Goal: Communication & Community: Connect with others

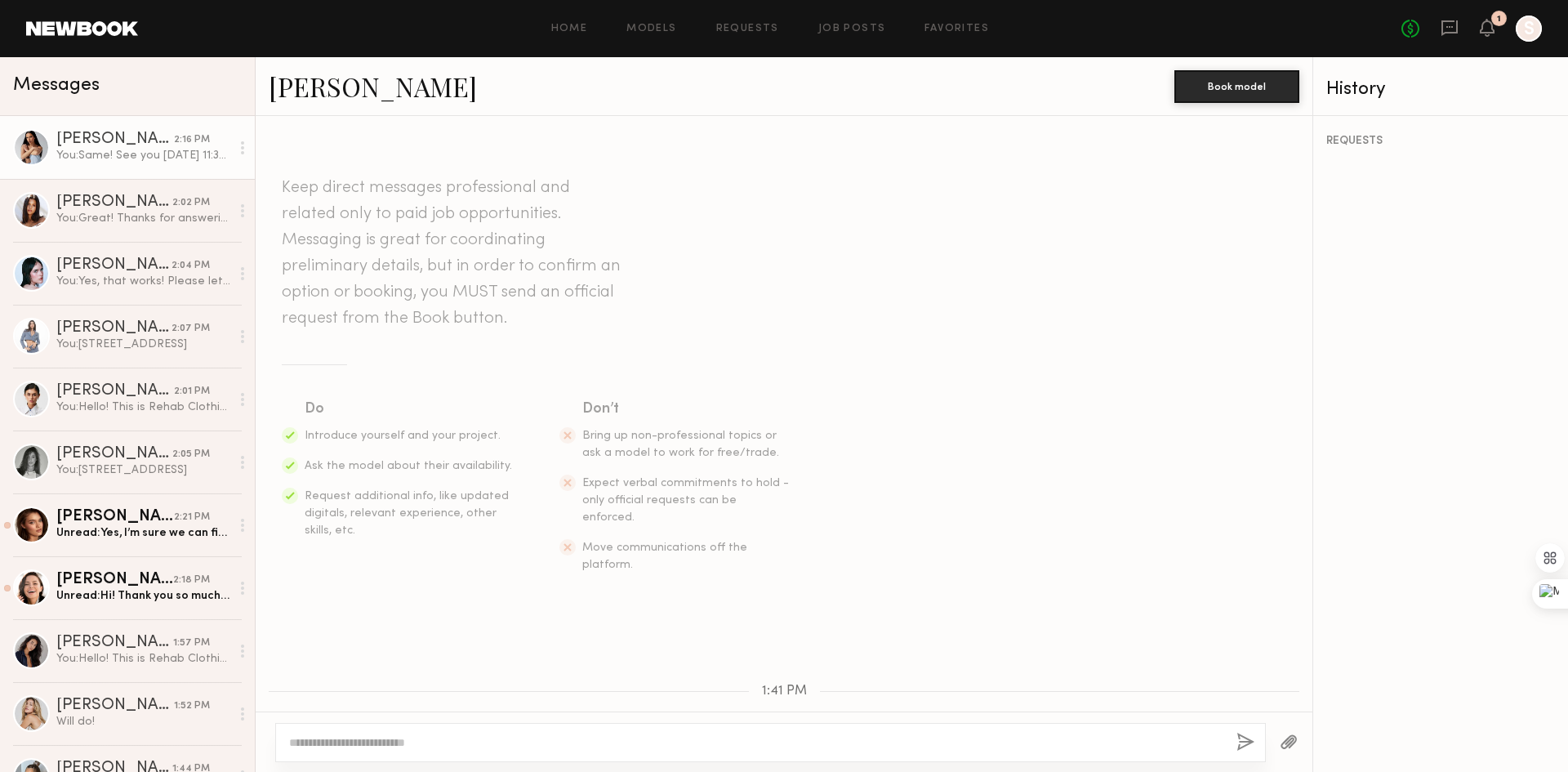
scroll to position [1090, 0]
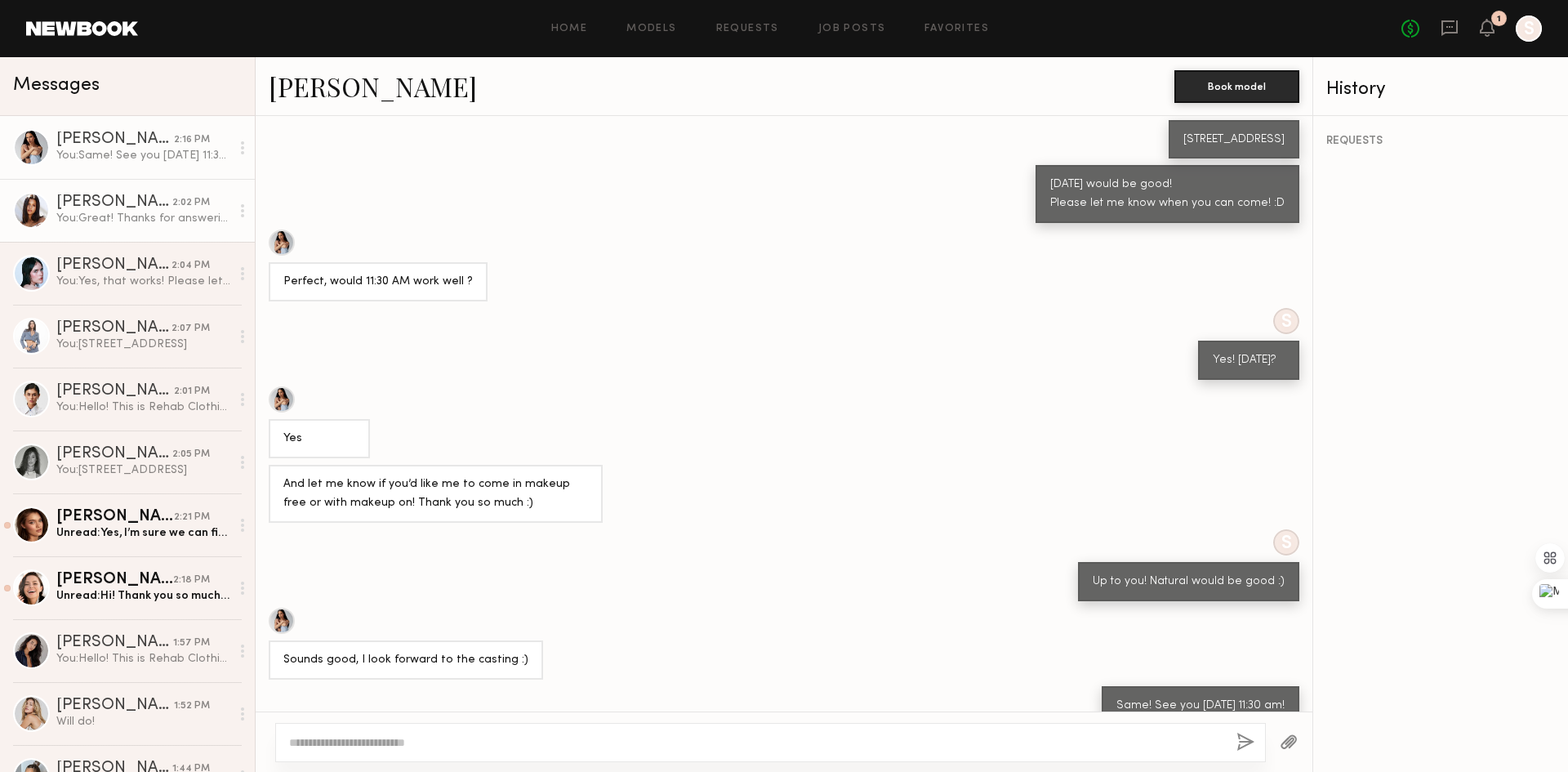
click at [141, 211] on div "Michaela B." at bounding box center [114, 202] width 116 height 16
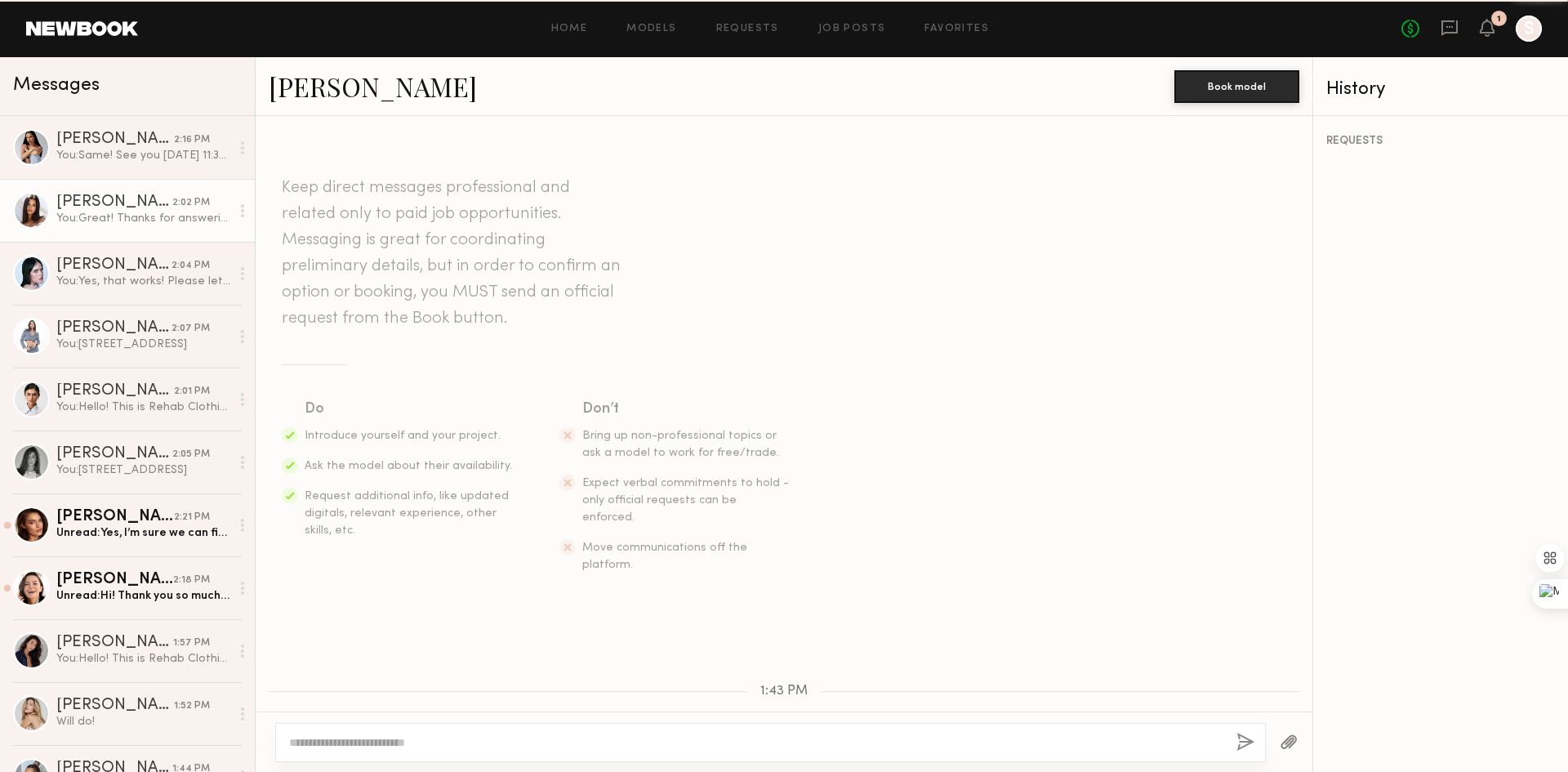
scroll to position [504, 0]
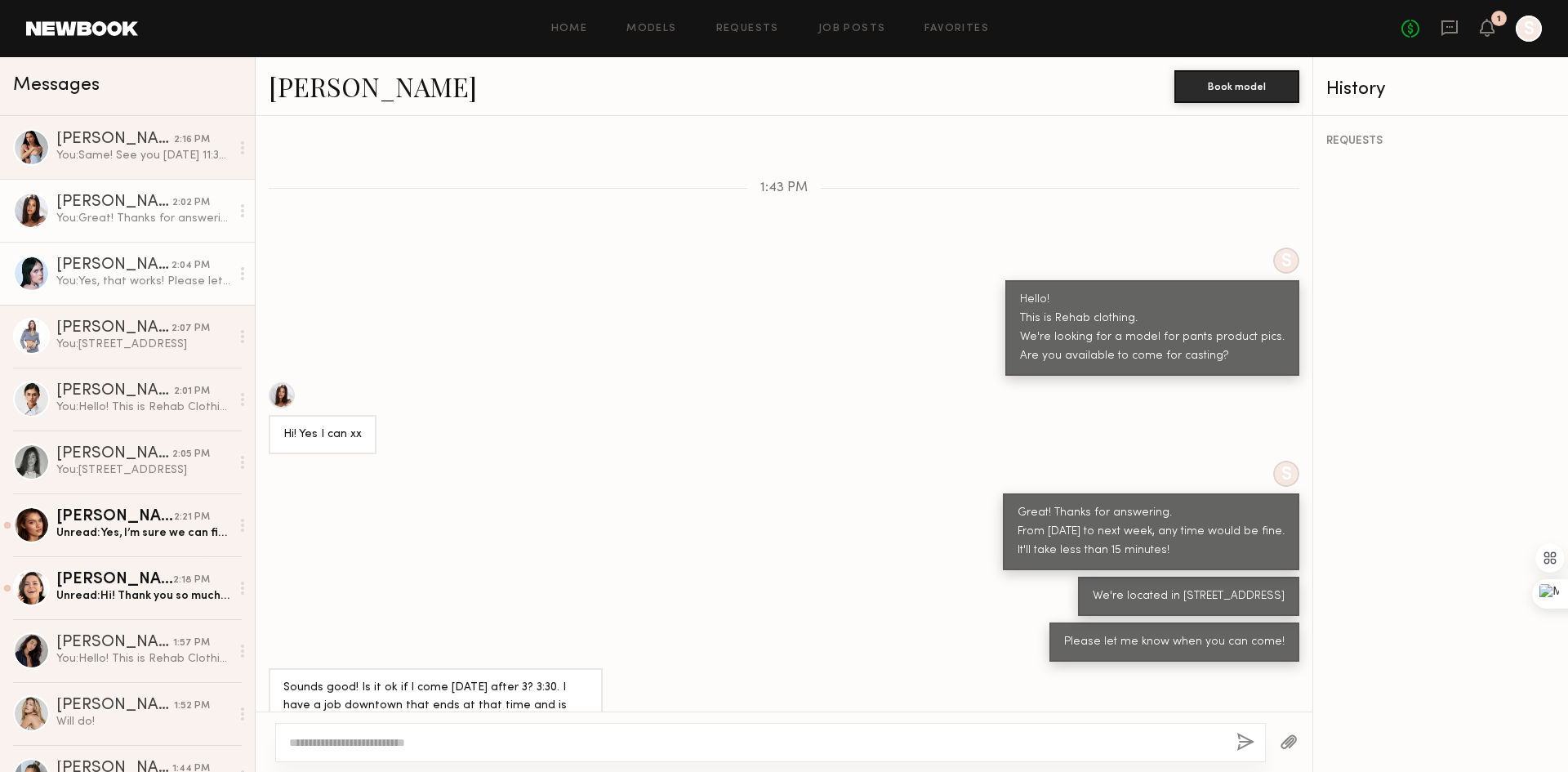
click at [89, 285] on div "You: Yes, that works! Please let me know 30 minutes before you come!" at bounding box center [143, 282] width 174 height 15
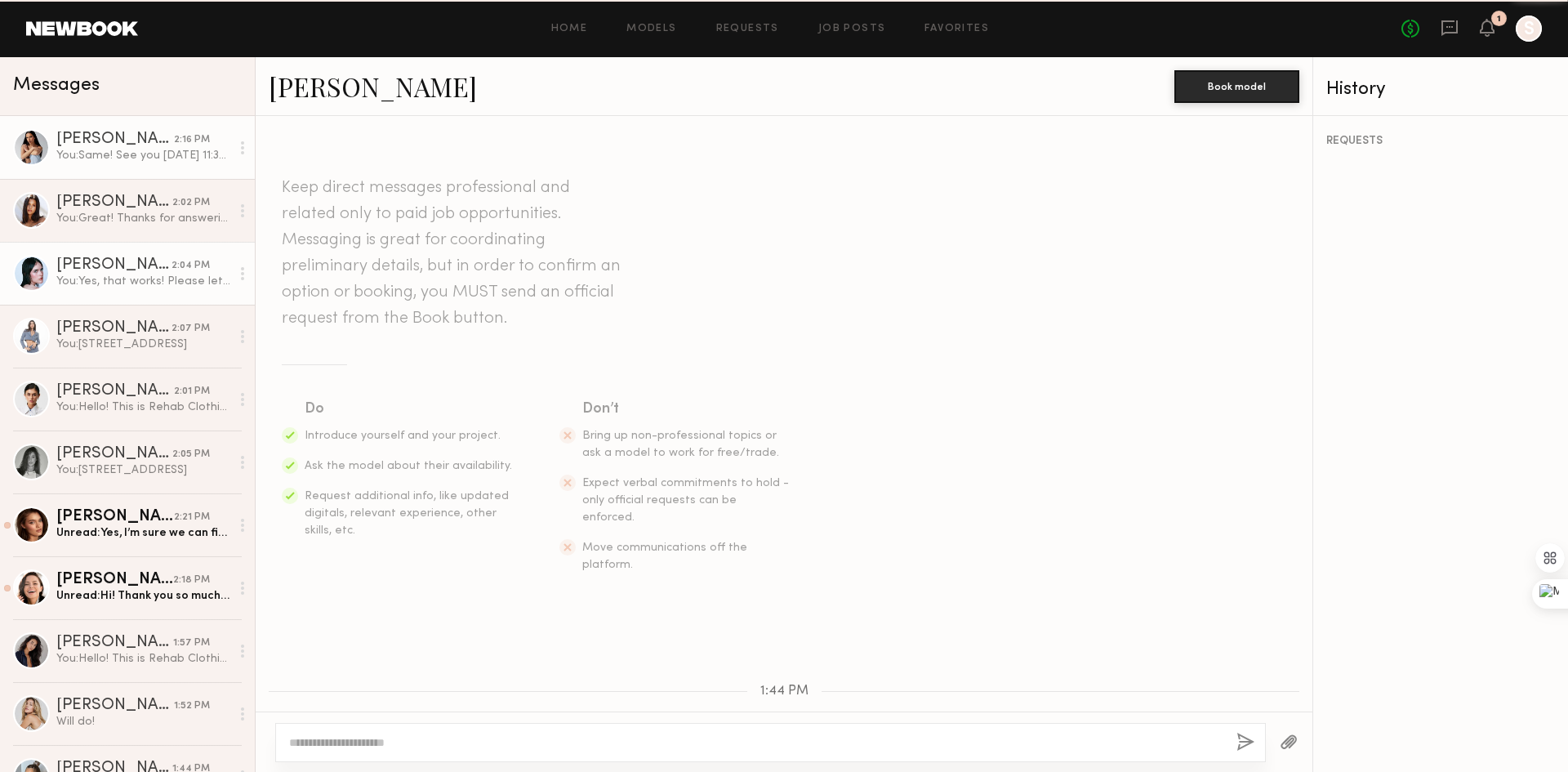
scroll to position [841, 0]
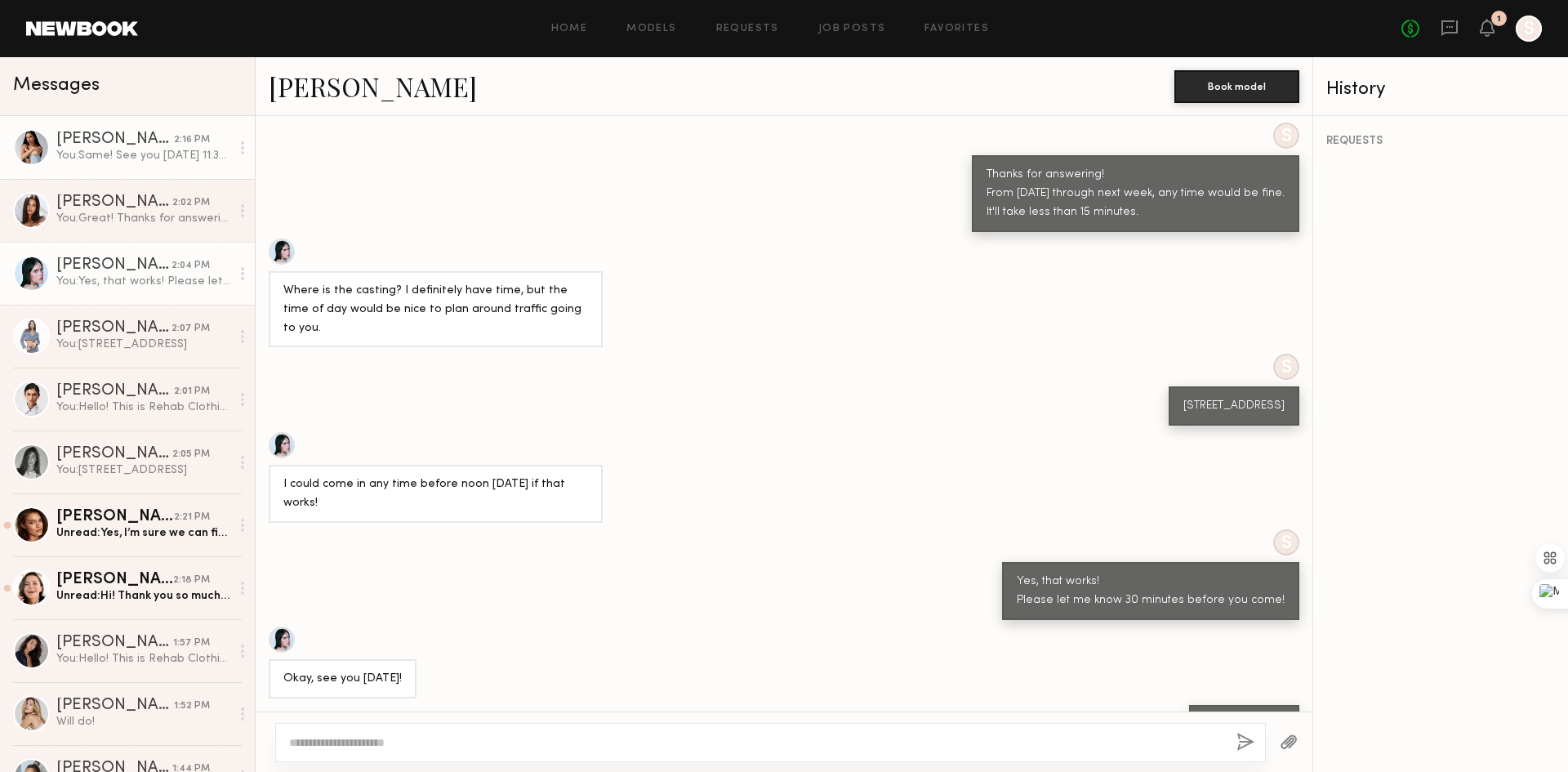
click at [98, 118] on link "Juliette A. 2:16 PM You: Same! See you on Thursday 11:30 am!" at bounding box center [127, 147] width 255 height 63
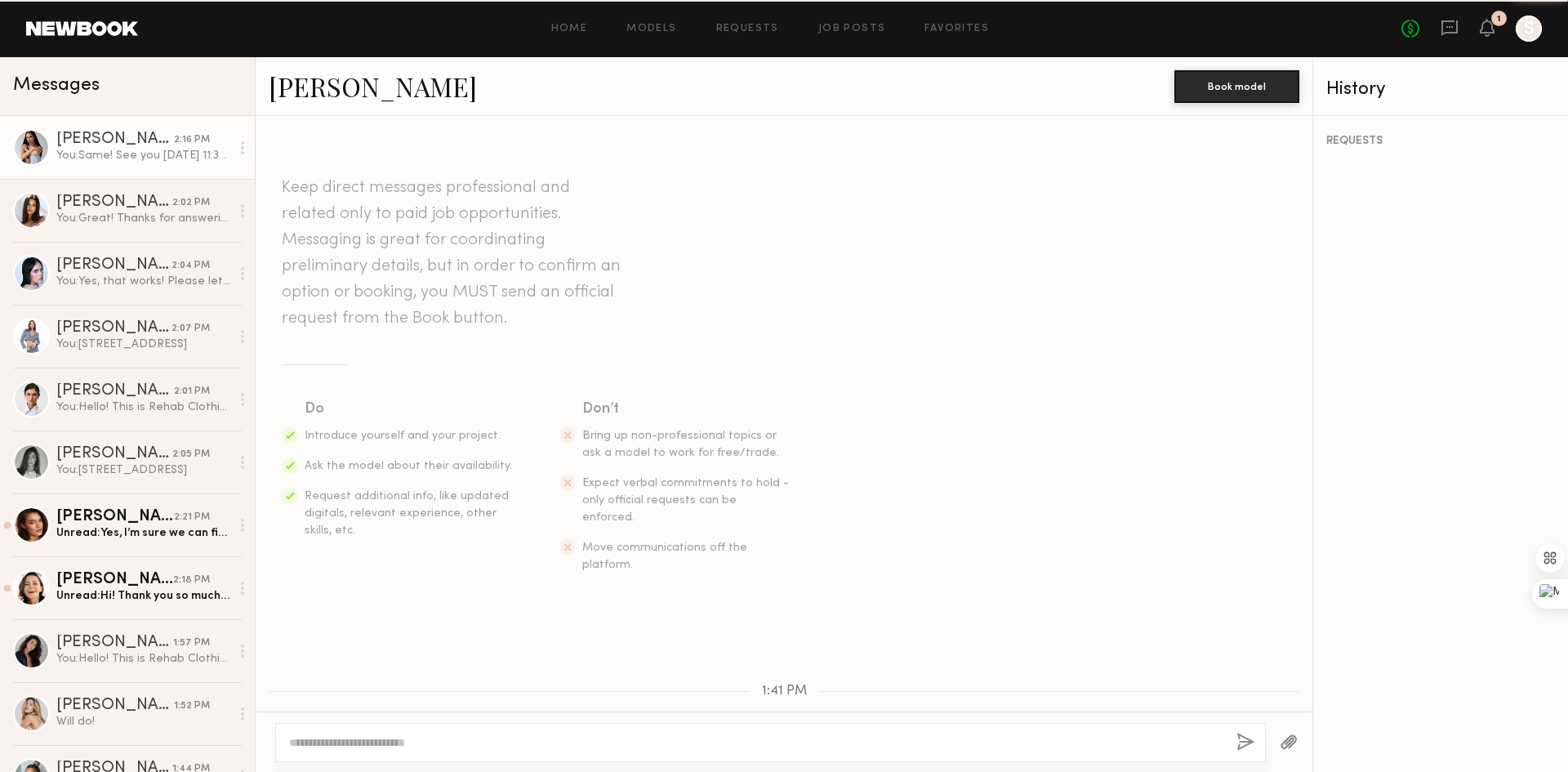
scroll to position [1090, 0]
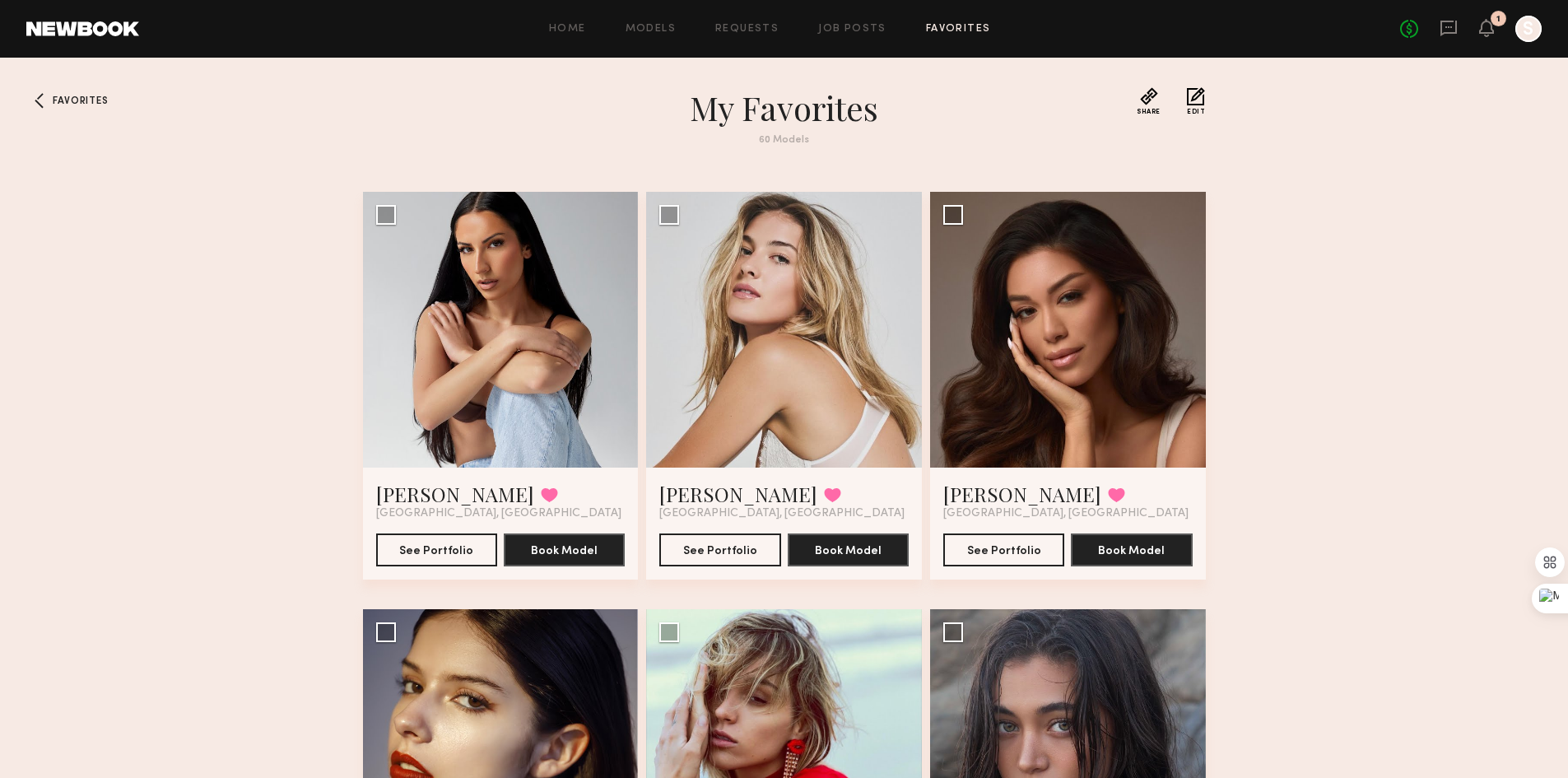
scroll to position [2635, 0]
